Goal: Information Seeking & Learning: Learn about a topic

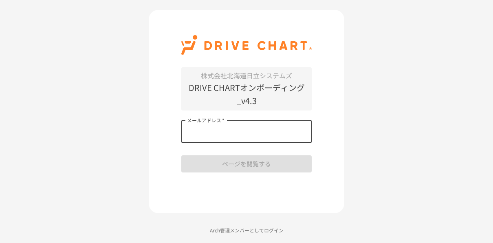
drag, startPoint x: 0, startPoint y: 0, endPoint x: 227, endPoint y: 133, distance: 263.3
click at [227, 133] on input "メールアドレス   *" at bounding box center [246, 131] width 130 height 23
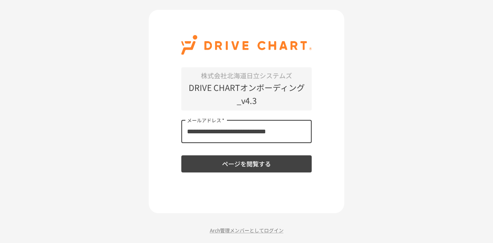
type input "**********"
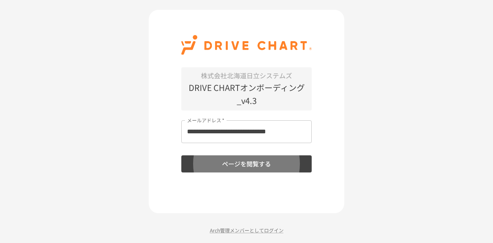
click at [181, 155] on button "ページを閲覧する" at bounding box center [246, 163] width 130 height 17
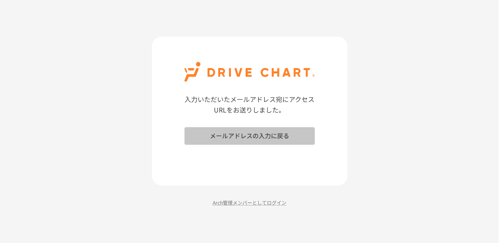
click at [253, 142] on button "メールアドレスの入力に戻る" at bounding box center [249, 135] width 130 height 17
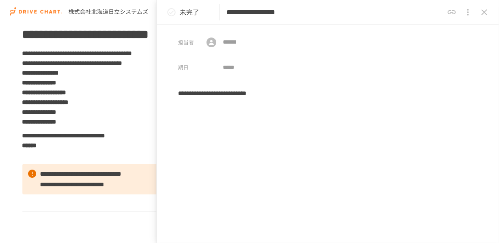
scroll to position [32, 0]
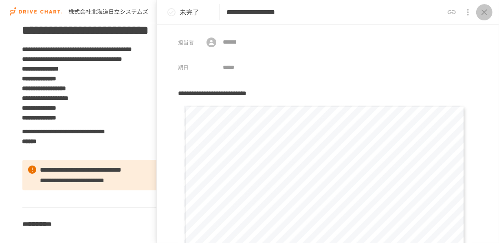
click at [482, 11] on icon "close drawer" at bounding box center [484, 12] width 10 height 10
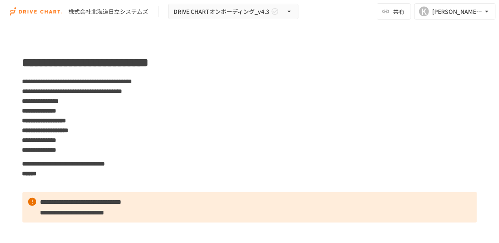
click at [132, 84] on span "**********" at bounding box center [77, 81] width 110 height 6
click at [57, 137] on strong "**********" at bounding box center [39, 140] width 34 height 6
click at [66, 123] on strong "**********" at bounding box center [44, 120] width 44 height 6
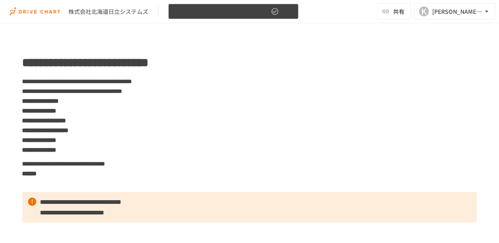
click at [252, 15] on span "DRIVE CHARTオンボーディング_v4.3" at bounding box center [221, 12] width 96 height 10
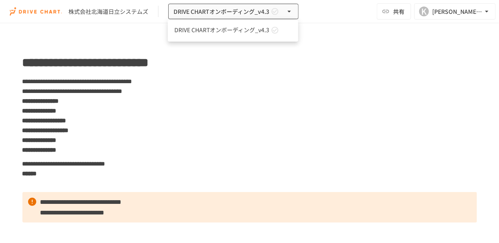
click at [301, 99] on div at bounding box center [249, 121] width 499 height 243
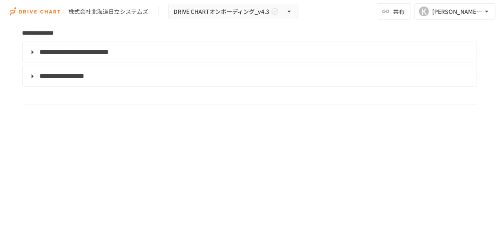
scroll to position [968, 0]
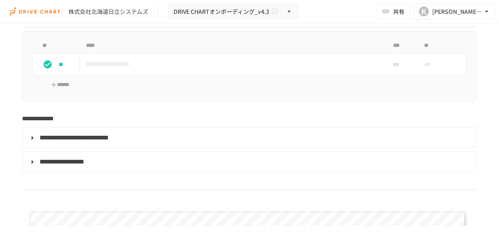
click at [61, 164] on span "**********" at bounding box center [62, 161] width 45 height 6
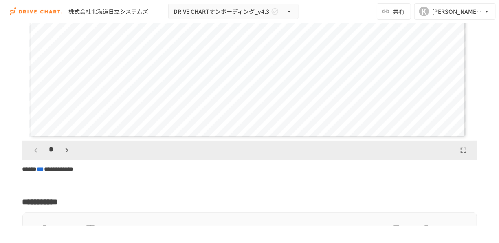
scroll to position [1760, 0]
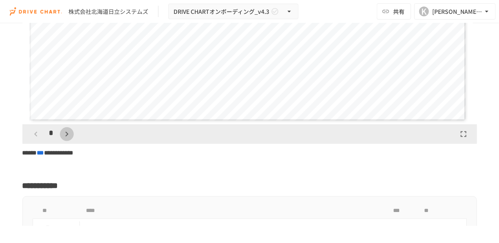
click at [62, 139] on icon "button" at bounding box center [67, 134] width 10 height 10
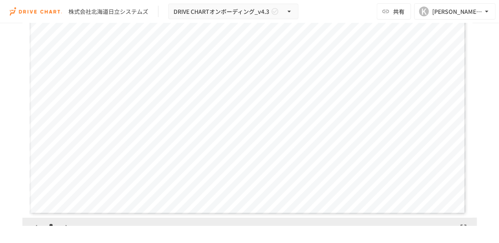
scroll to position [1692, 0]
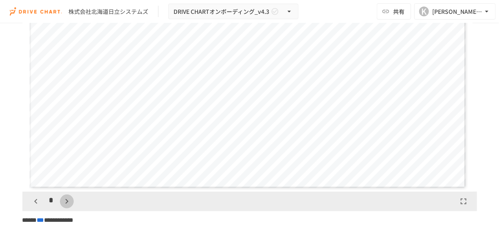
click at [62, 206] on icon "button" at bounding box center [67, 201] width 10 height 10
click at [39, 208] on button "button" at bounding box center [36, 201] width 14 height 14
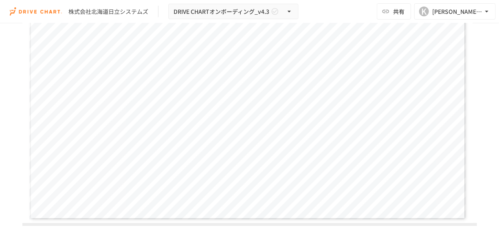
scroll to position [1675, 0]
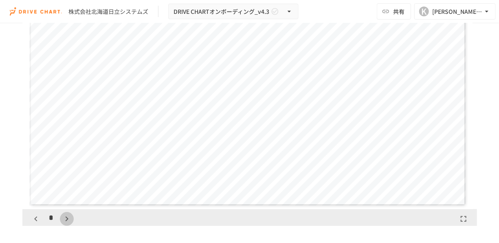
click at [67, 220] on icon "button" at bounding box center [67, 219] width 10 height 10
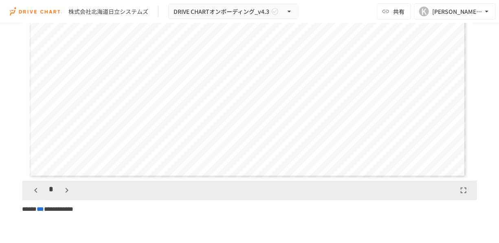
scroll to position [1704, 0]
click at [66, 195] on icon "button" at bounding box center [67, 190] width 10 height 10
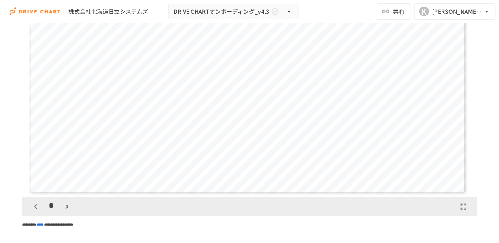
scroll to position [1688, 0]
click at [64, 210] on icon "button" at bounding box center [67, 206] width 10 height 10
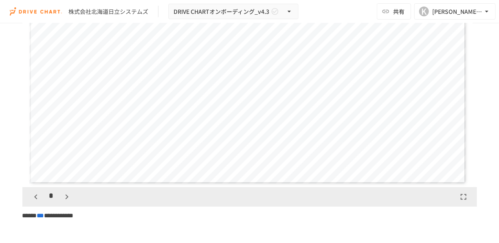
scroll to position [1699, 0]
click at [68, 199] on icon "button" at bounding box center [67, 195] width 10 height 10
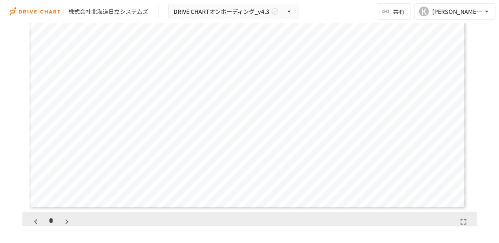
scroll to position [1679, 0]
click at [62, 219] on icon "button" at bounding box center [67, 215] width 10 height 10
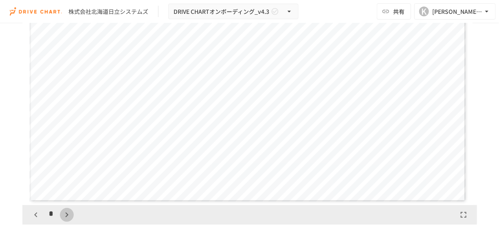
click at [62, 219] on icon "button" at bounding box center [67, 215] width 10 height 10
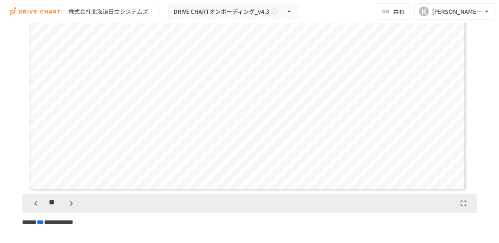
scroll to position [1693, 0]
click at [68, 206] on icon "button" at bounding box center [71, 201] width 10 height 10
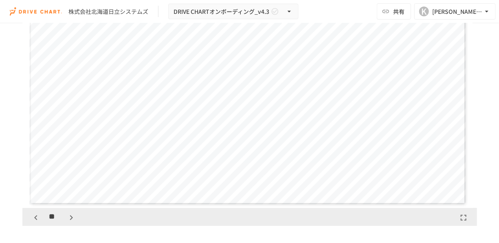
scroll to position [1689, 0]
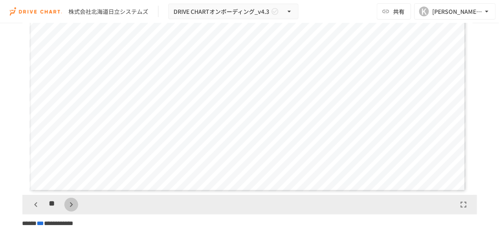
click at [68, 209] on icon "button" at bounding box center [71, 204] width 10 height 10
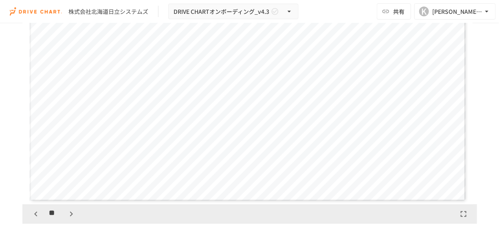
scroll to position [1689, 0]
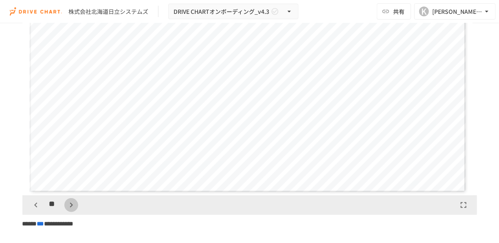
click at [68, 210] on icon "button" at bounding box center [71, 205] width 10 height 10
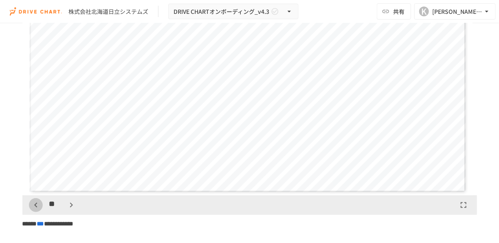
click at [33, 210] on icon "button" at bounding box center [36, 205] width 10 height 10
click at [64, 212] on button "button" at bounding box center [71, 205] width 14 height 14
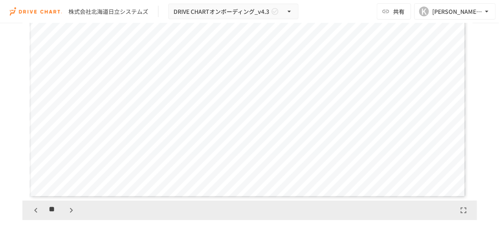
scroll to position [1684, 0]
click at [73, 215] on icon "button" at bounding box center [71, 210] width 10 height 10
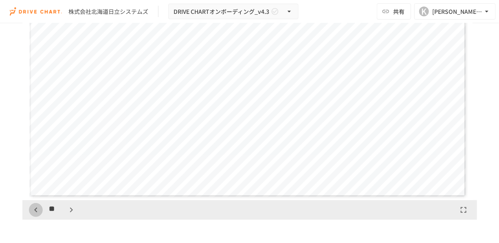
click at [31, 215] on icon "button" at bounding box center [36, 210] width 10 height 10
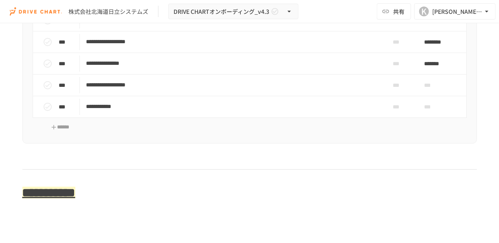
scroll to position [2405, 0]
click at [59, 27] on div "***" at bounding box center [59, 20] width 40 height 16
click at [57, 28] on div "**" at bounding box center [59, 20] width 40 height 16
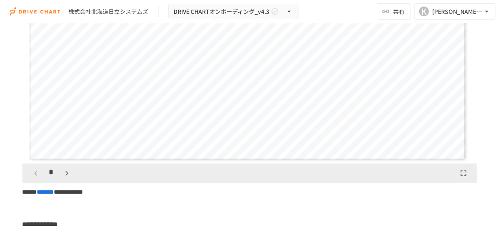
scroll to position [2720, 0]
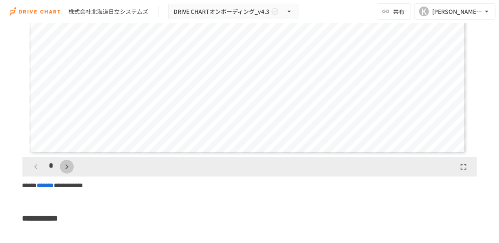
click at [69, 171] on icon "button" at bounding box center [67, 167] width 10 height 10
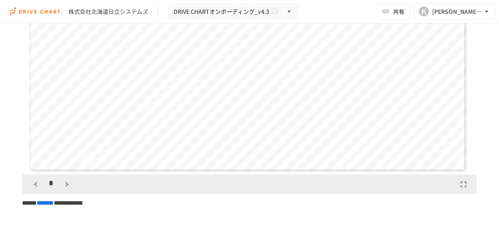
scroll to position [2703, 0]
click at [66, 188] on icon "button" at bounding box center [67, 184] width 10 height 10
click at [39, 188] on icon "button" at bounding box center [36, 184] width 10 height 10
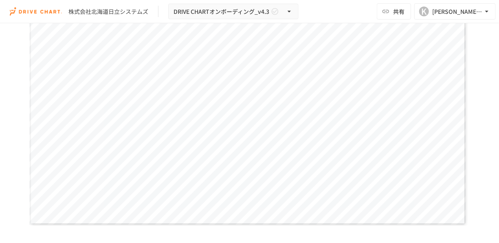
scroll to position [2669, 0]
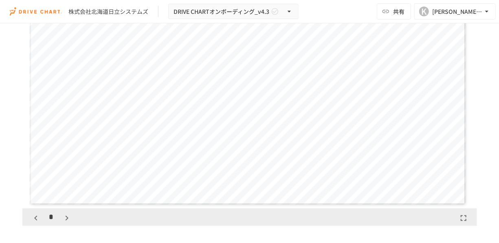
click at [180, 135] on span "*****" at bounding box center [184, 132] width 24 height 5
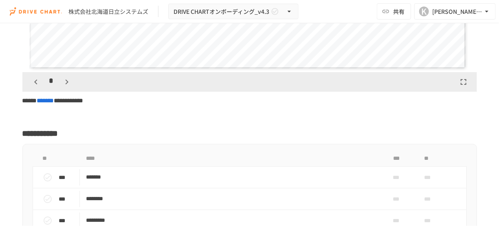
scroll to position [2805, 0]
click at [66, 85] on icon "button" at bounding box center [67, 82] width 3 height 5
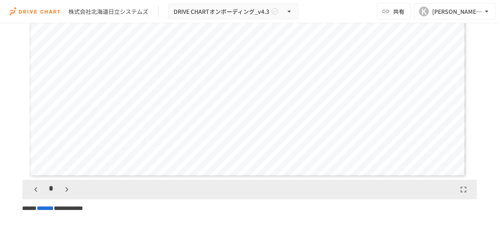
scroll to position [2699, 0]
click at [65, 193] on icon "button" at bounding box center [67, 188] width 10 height 10
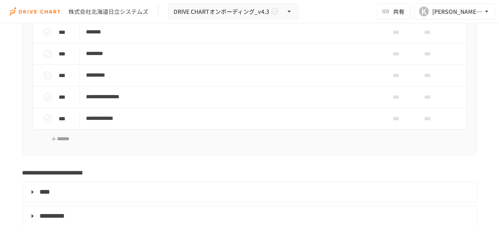
scroll to position [2965, 0]
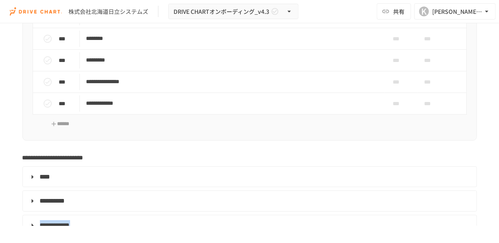
drag, startPoint x: 381, startPoint y: 201, endPoint x: 240, endPoint y: 231, distance: 144.7
click at [240, 226] on html "**********" at bounding box center [249, 113] width 499 height 226
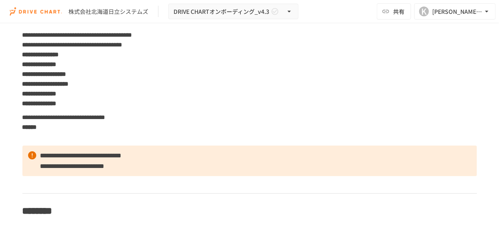
scroll to position [0, 0]
